Goal: Task Accomplishment & Management: Complete application form

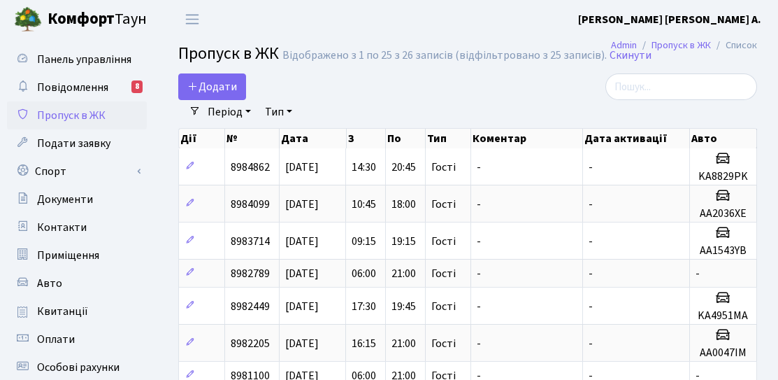
select select "25"
click at [227, 92] on span "Додати" at bounding box center [212, 86] width 50 height 15
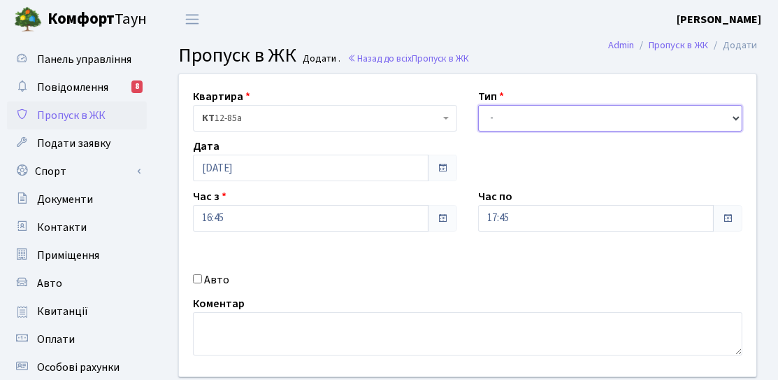
click at [497, 121] on select "- Доставка Таксі Гості Сервіс" at bounding box center [610, 118] width 264 height 27
select select "3"
click at [478, 105] on select "- Доставка Таксі Гості Сервіс" at bounding box center [610, 118] width 264 height 27
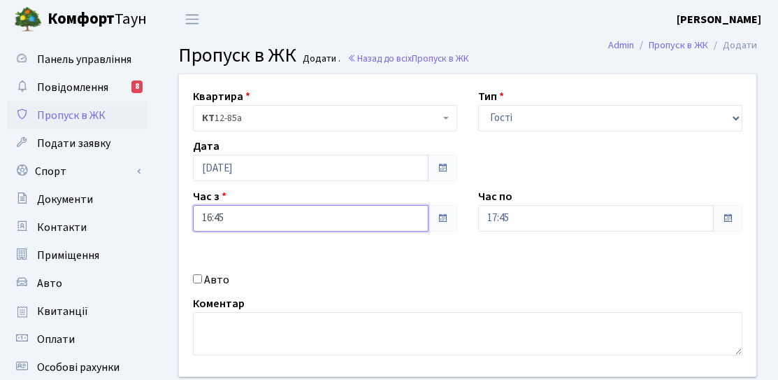
click at [268, 215] on input "16:45" at bounding box center [311, 218] width 236 height 27
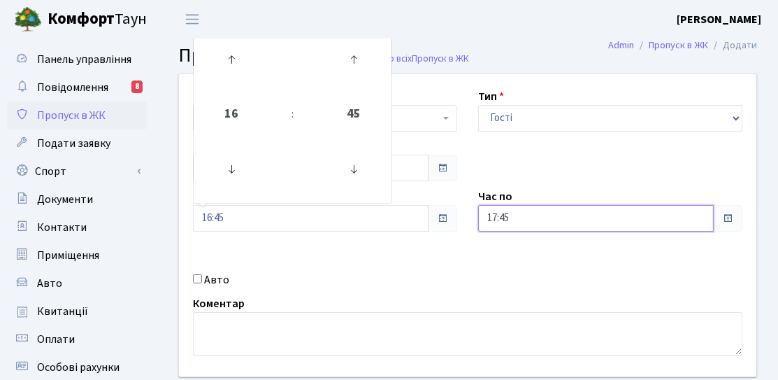
click at [538, 225] on input "17:45" at bounding box center [596, 218] width 236 height 27
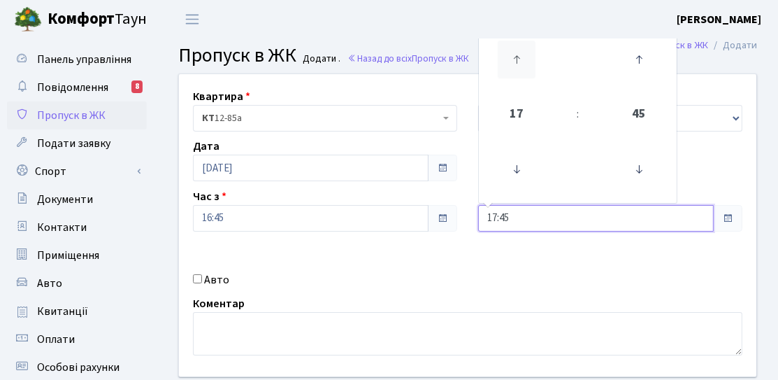
click at [514, 73] on icon at bounding box center [517, 60] width 38 height 38
click at [515, 73] on icon at bounding box center [517, 60] width 38 height 38
type input "19:45"
click at [485, 246] on div "Квартира <b>КТ</b>&nbsp;&nbsp;&nbsp;&nbsp;12-85а КТ 12-85а Тип - Доставка Таксі…" at bounding box center [468, 225] width 599 height 302
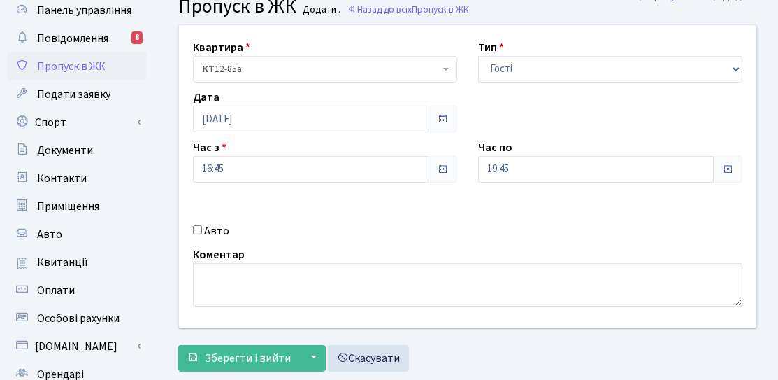
scroll to position [70, 0]
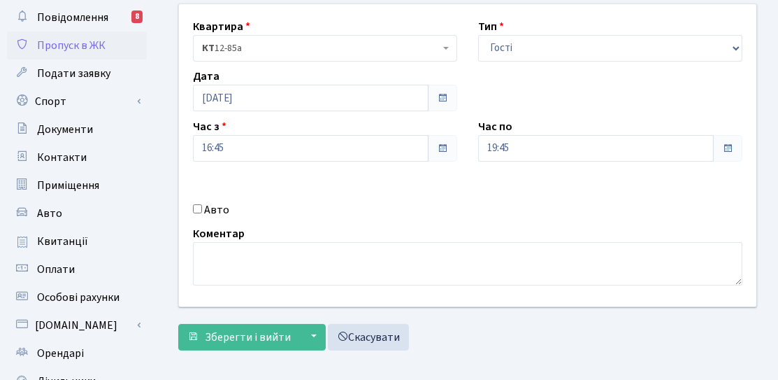
click at [203, 206] on div "Авто" at bounding box center [325, 209] width 285 height 17
click at [197, 211] on input "Авто" at bounding box center [197, 208] width 9 height 9
checkbox input "true"
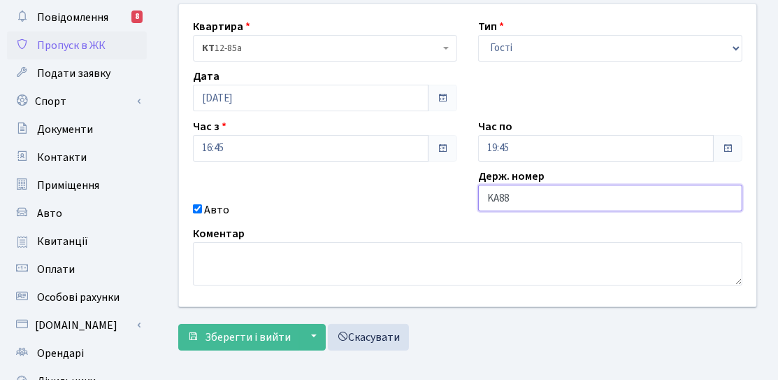
type input "KA8829PK"
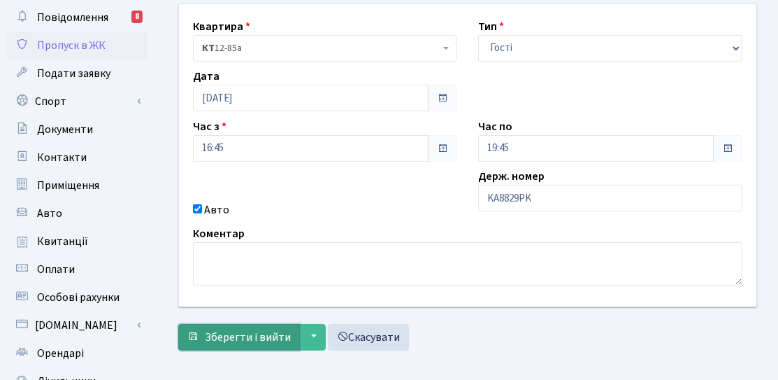
click at [232, 336] on span "Зберегти і вийти" at bounding box center [248, 336] width 86 height 15
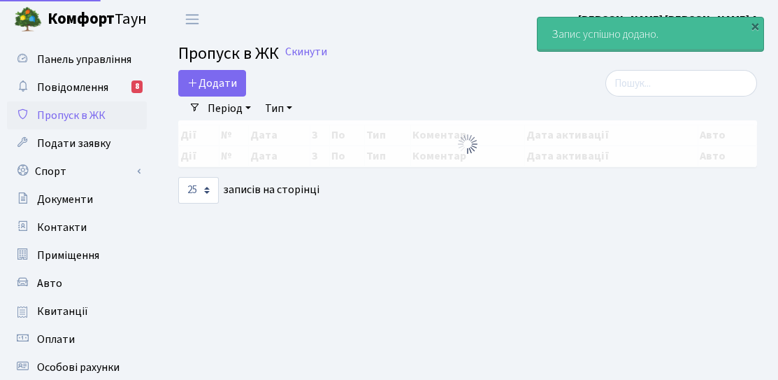
select select "25"
